Goal: Information Seeking & Learning: Find specific page/section

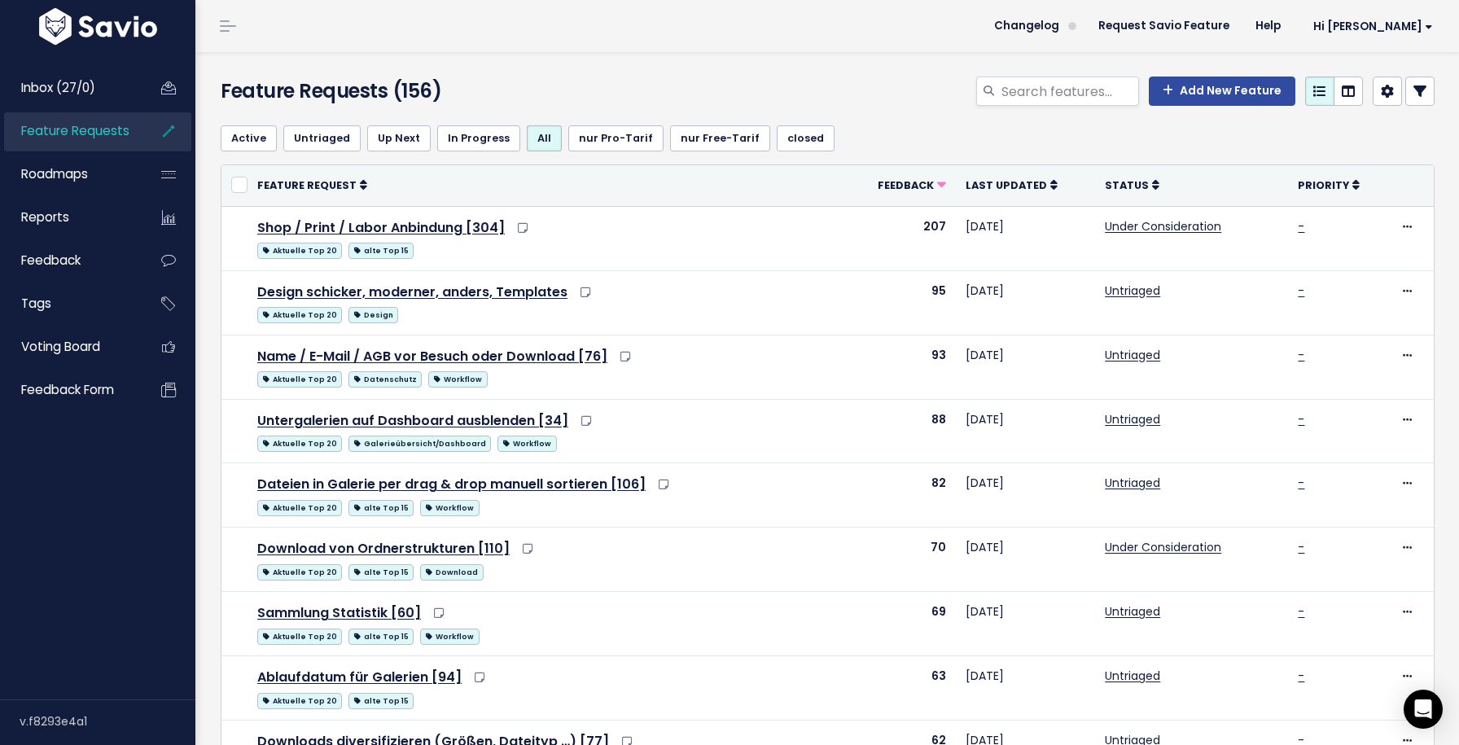
click at [1059, 106] on div "Add New Feature" at bounding box center [1034, 95] width 827 height 36
click at [1044, 99] on input "search" at bounding box center [1069, 91] width 139 height 29
type input "scribble"
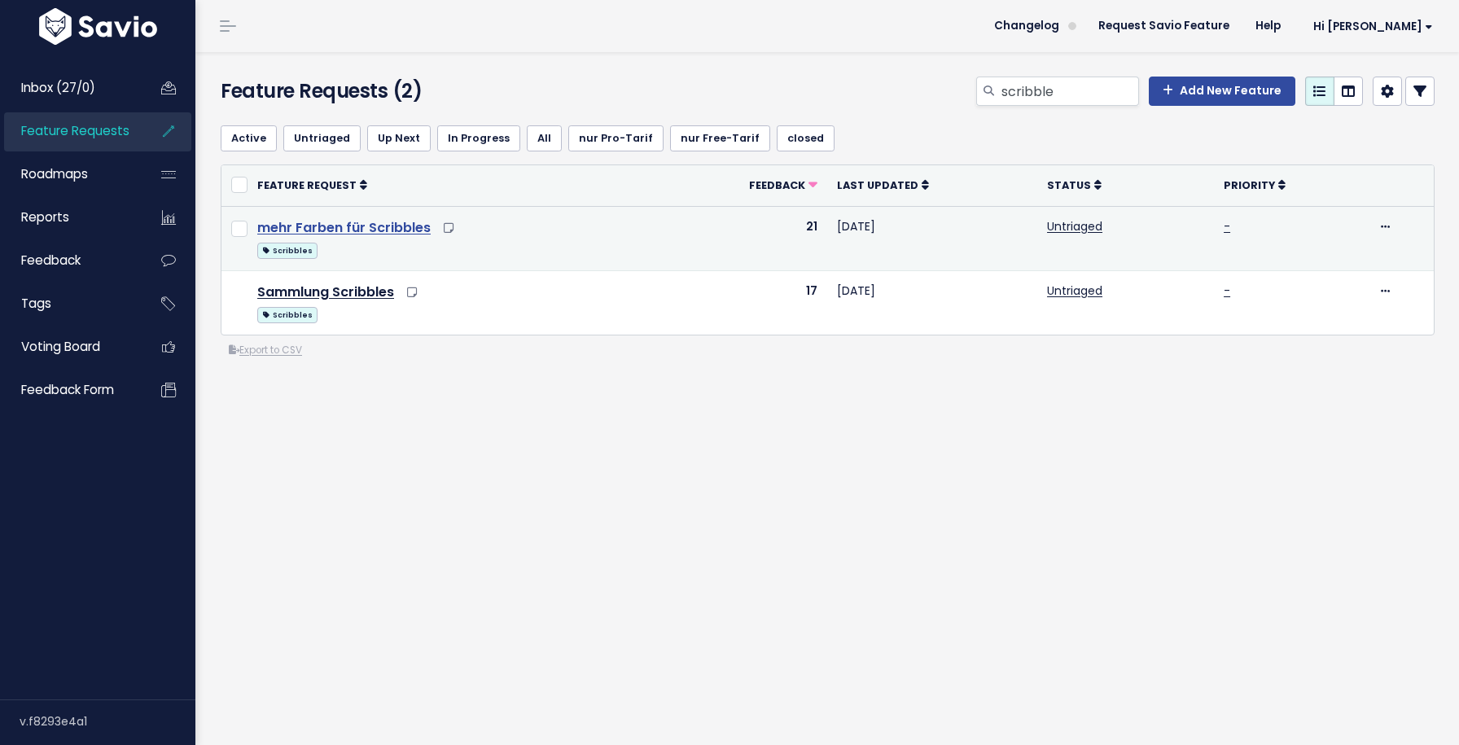
click at [362, 224] on link "mehr Farben für Scribbles" at bounding box center [343, 227] width 173 height 19
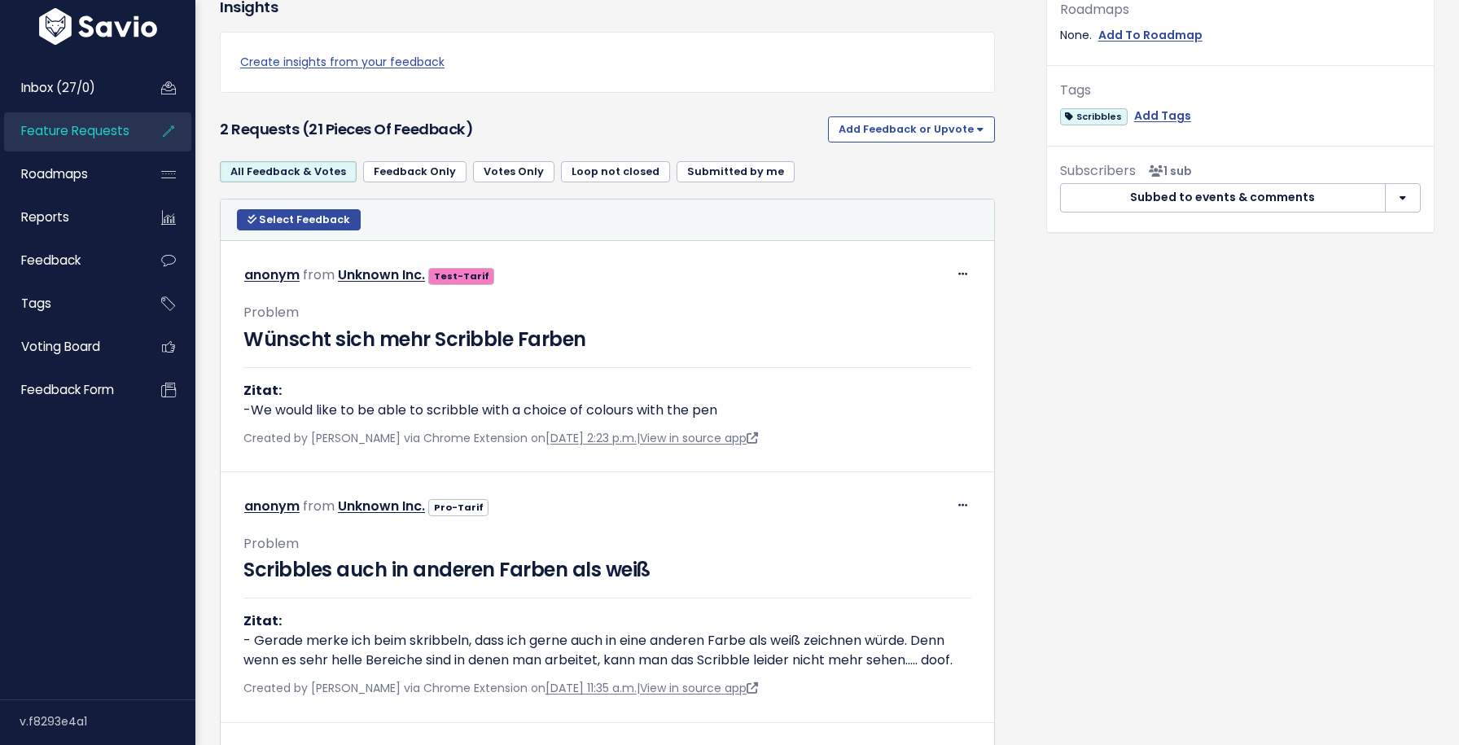
scroll to position [577, 0]
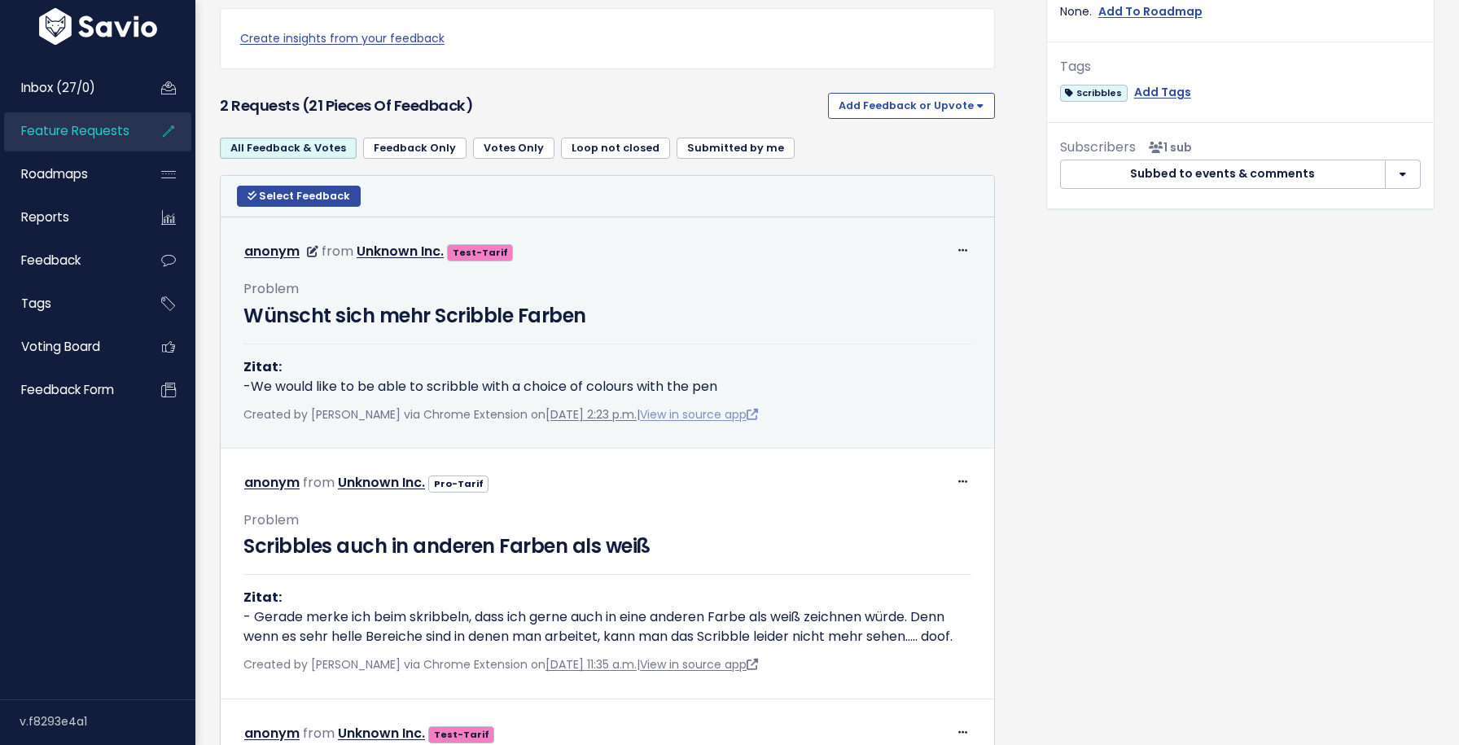
click at [694, 414] on link "View in source app" at bounding box center [699, 414] width 118 height 16
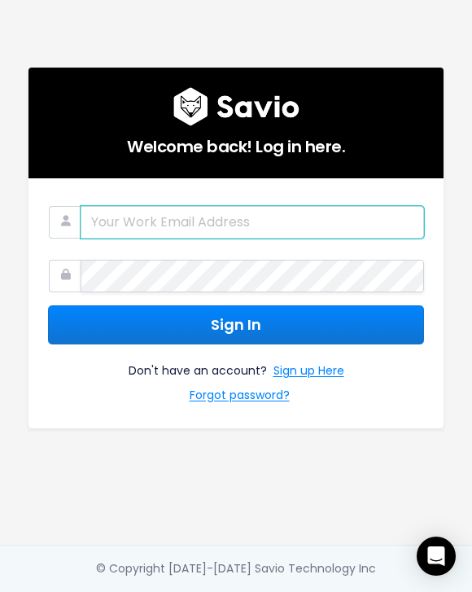
type input "[PERSON_NAME][EMAIL_ADDRESS][DOMAIN_NAME]"
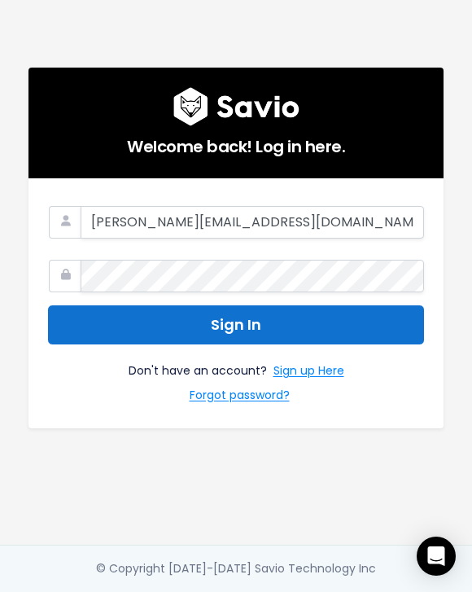
click at [160, 327] on button "Sign In" at bounding box center [236, 325] width 376 height 40
